Goal: Book appointment/travel/reservation

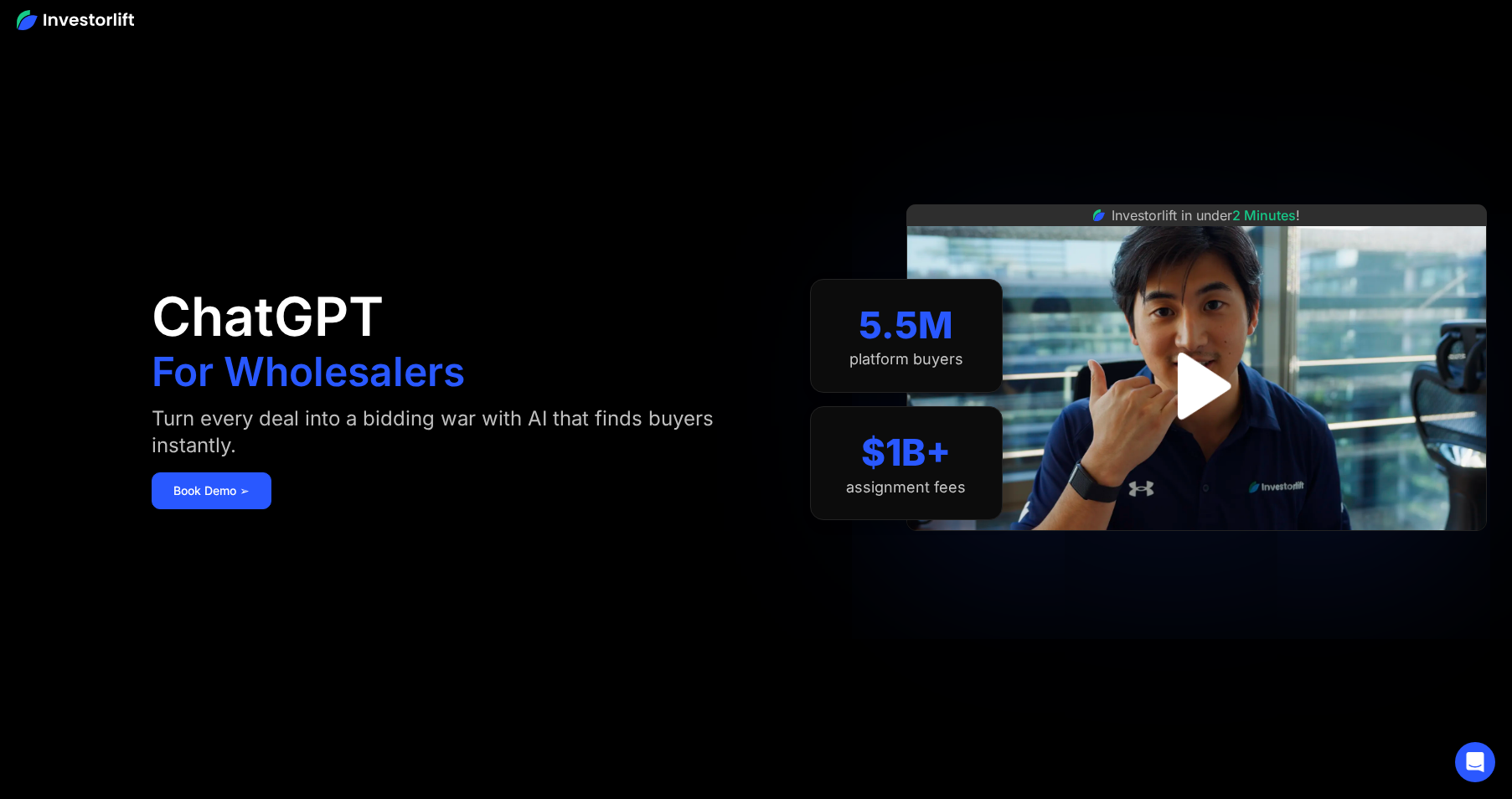
click at [1195, 380] on img "open lightbox" at bounding box center [1196, 385] width 120 height 120
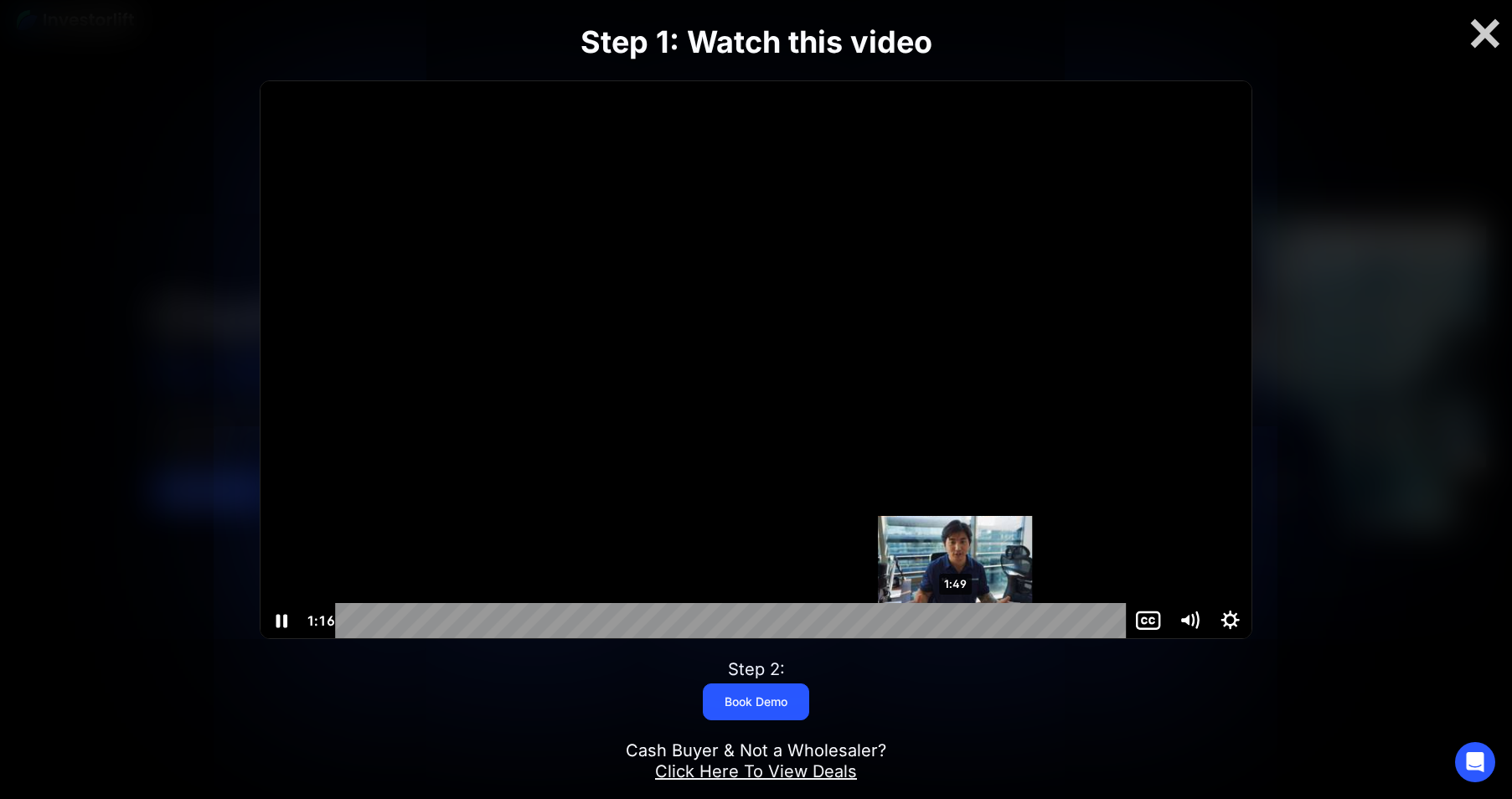
scroll to position [1, 0]
click at [956, 616] on div "1:49" at bounding box center [734, 620] width 767 height 35
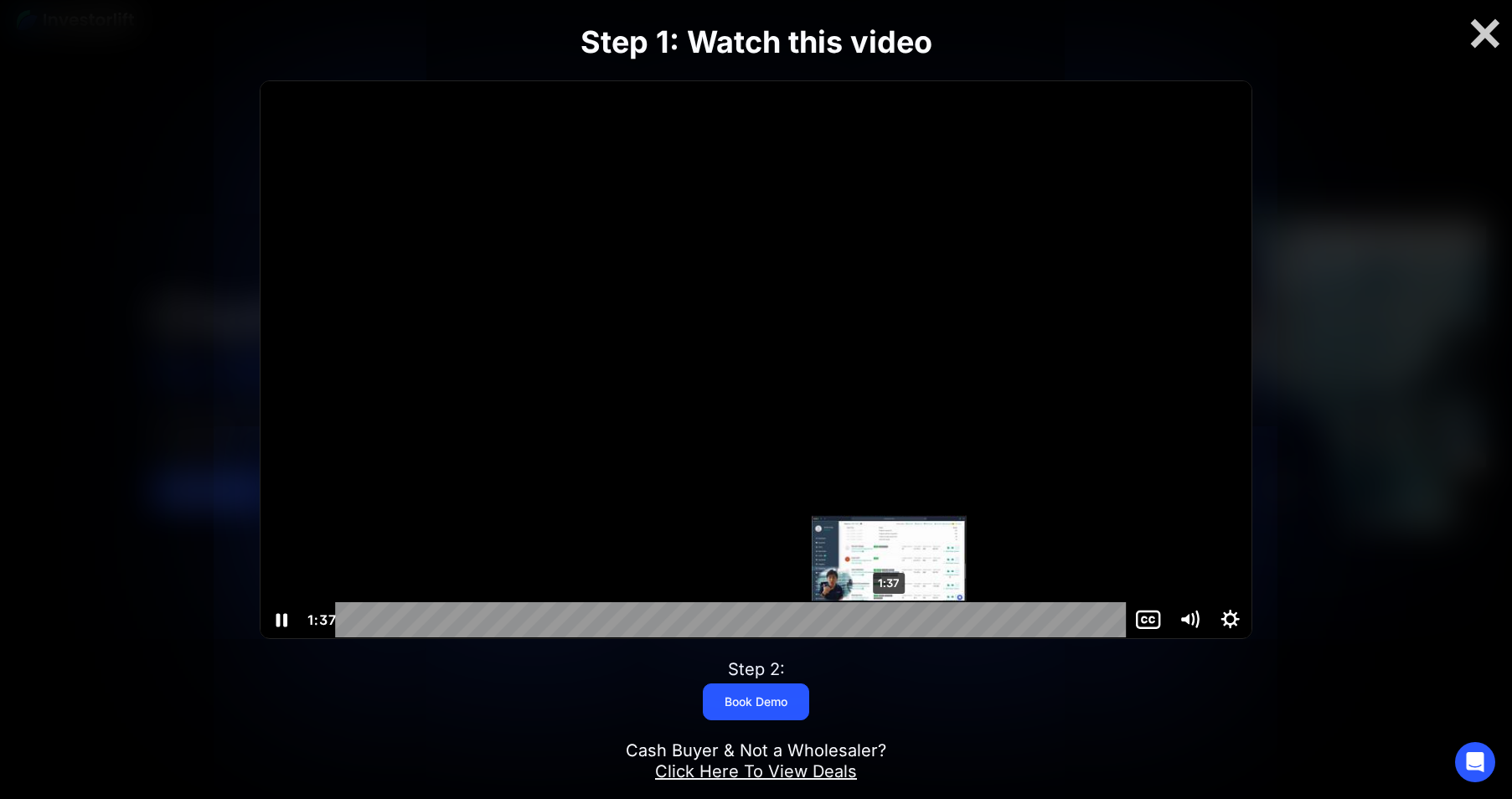
click at [889, 616] on div "1:37" at bounding box center [734, 620] width 767 height 35
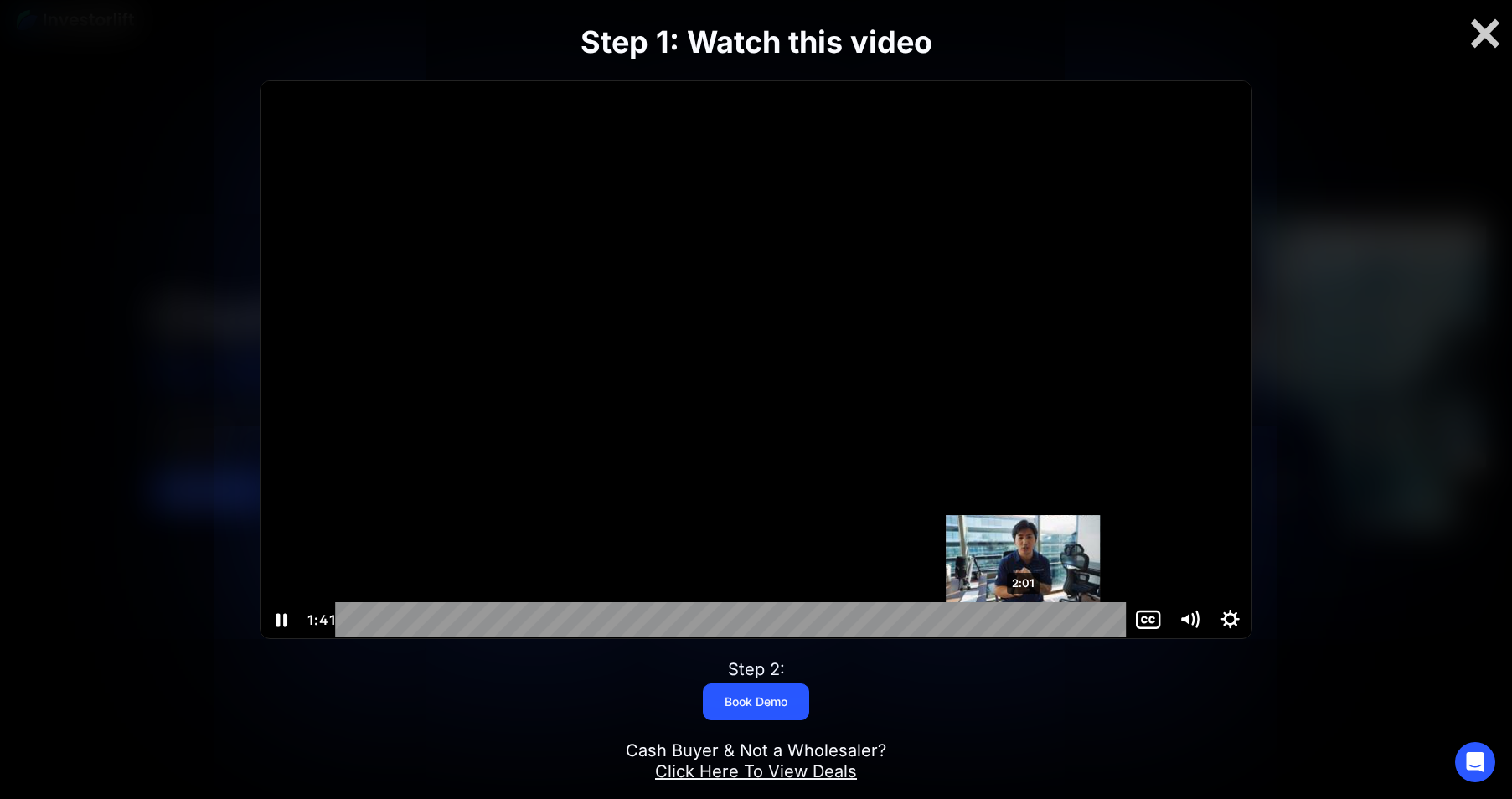
click at [1025, 616] on div "2:01" at bounding box center [734, 620] width 767 height 35
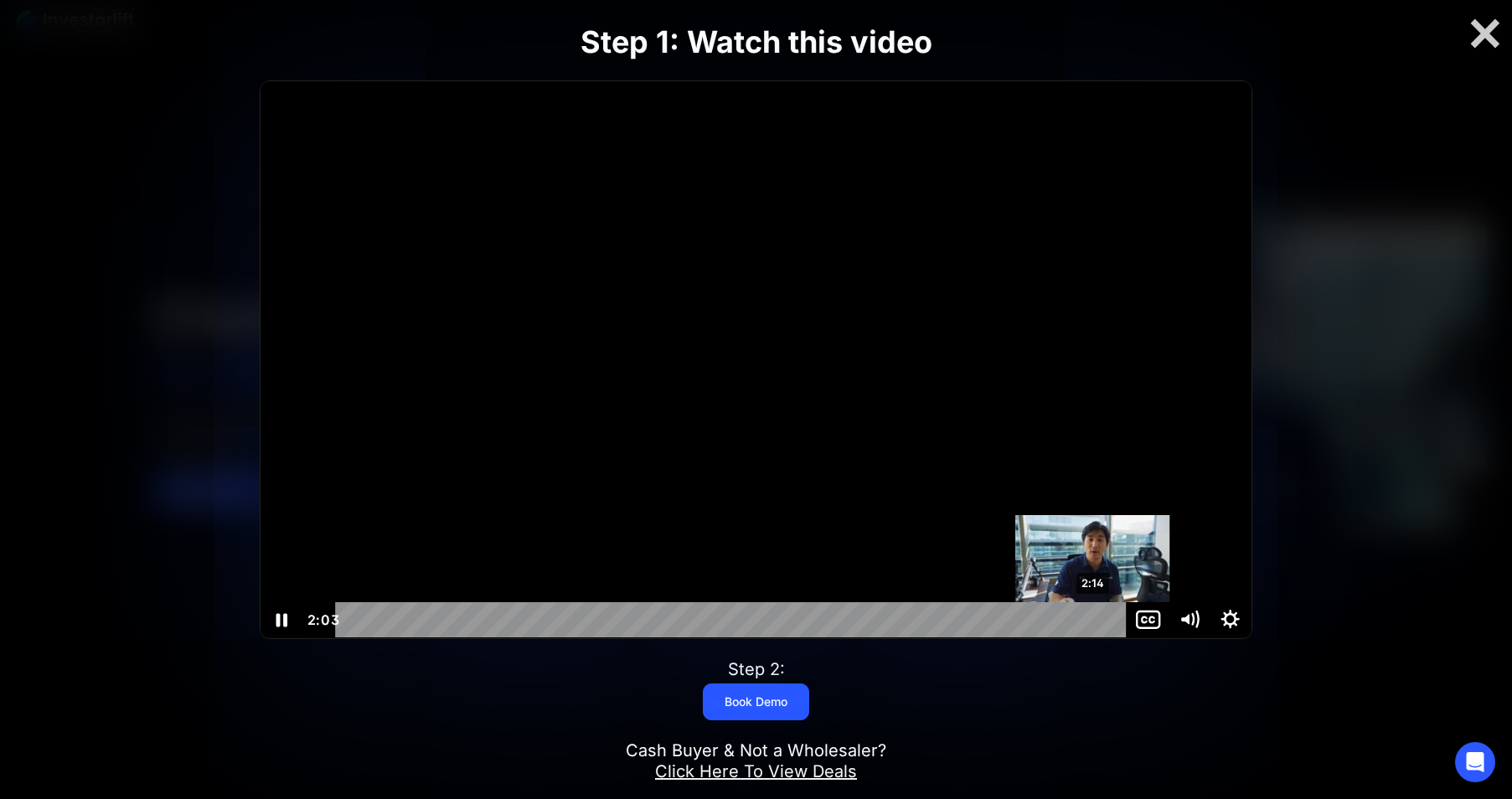
click at [1095, 616] on div "2:14" at bounding box center [734, 620] width 767 height 35
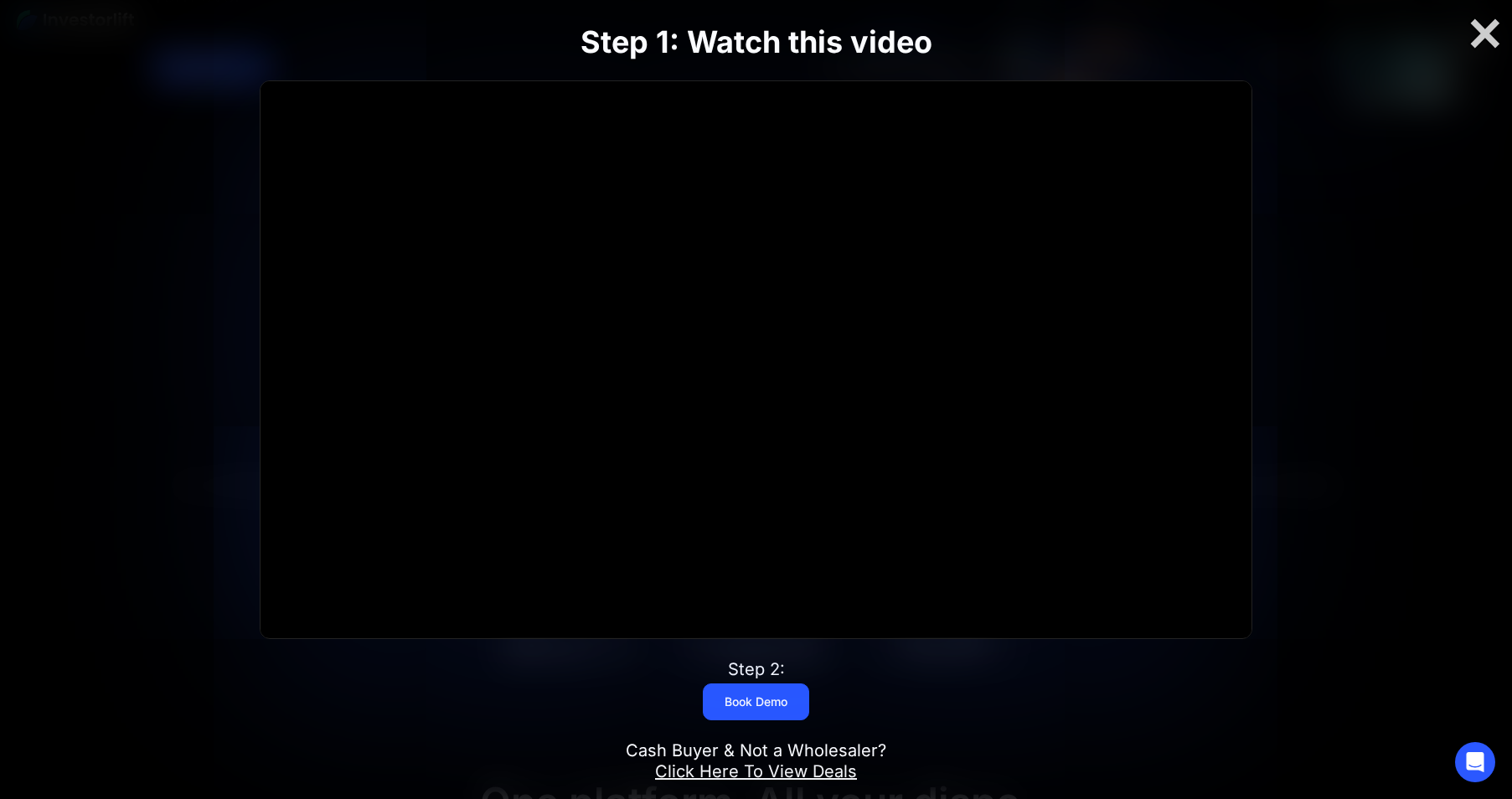
scroll to position [503, 0]
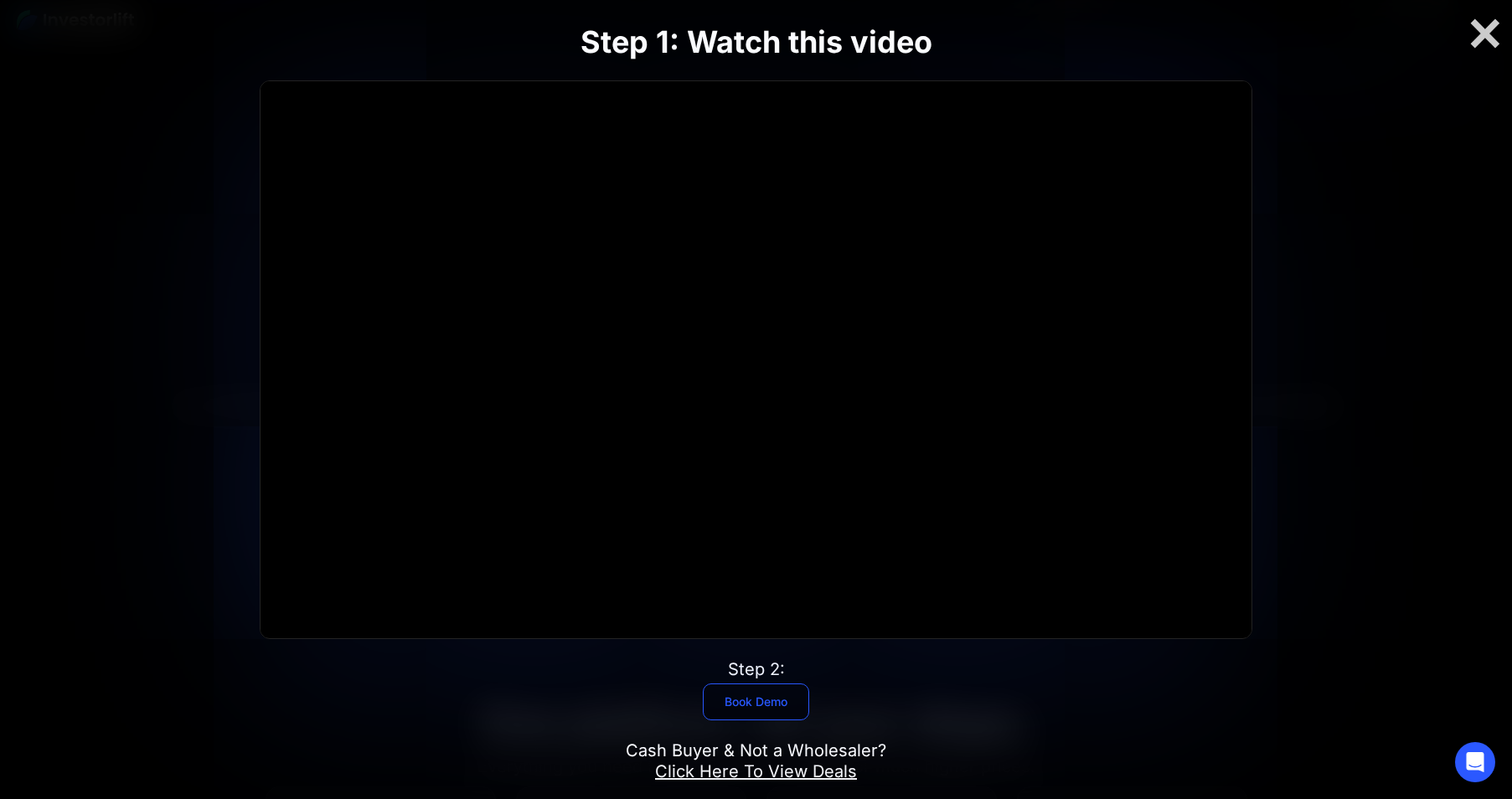
click at [749, 699] on link "Book Demo" at bounding box center [756, 702] width 107 height 37
